Goal: Task Accomplishment & Management: Manage account settings

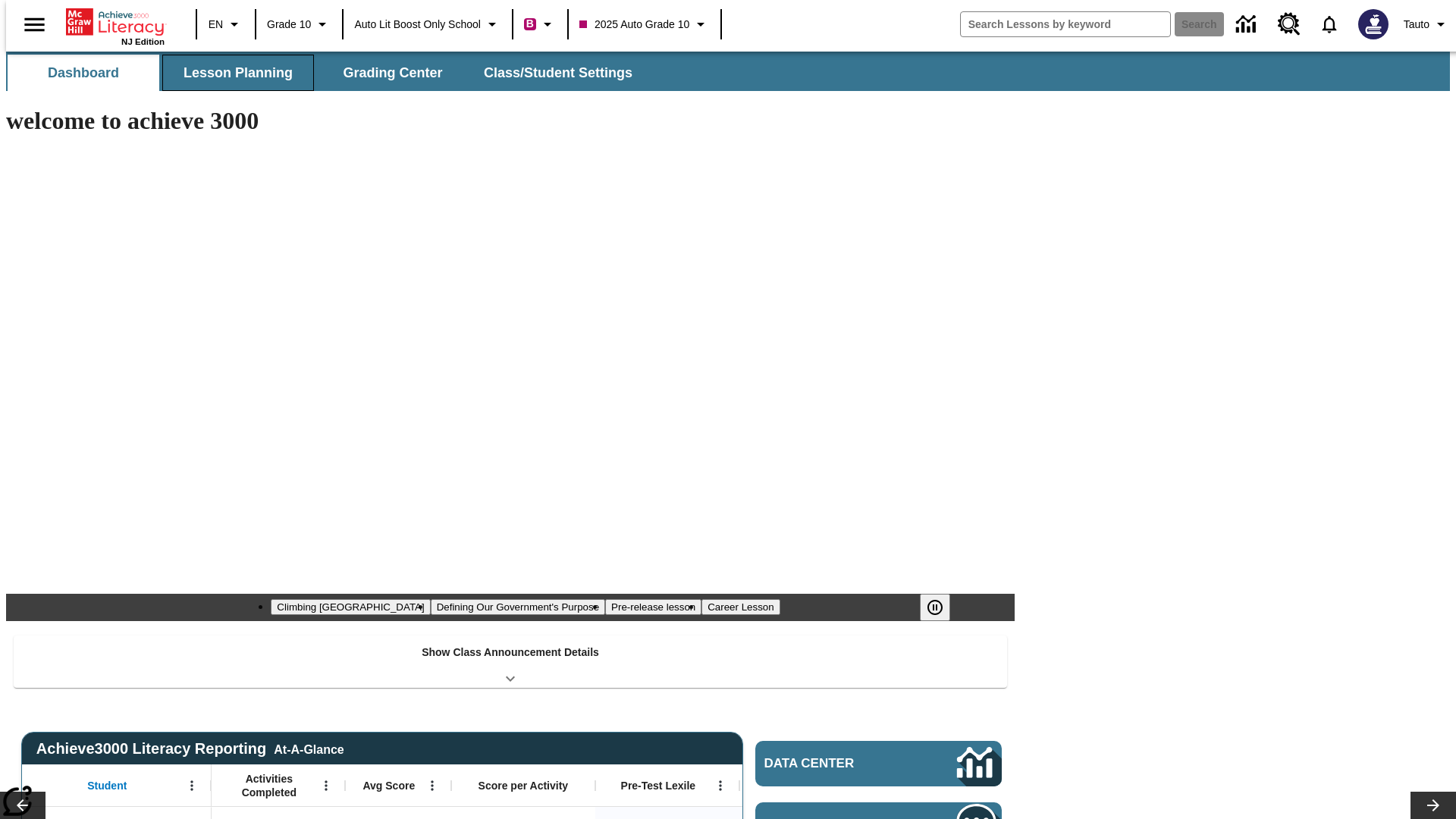
click at [232, 73] on button "Lesson Planning" at bounding box center [238, 73] width 152 height 36
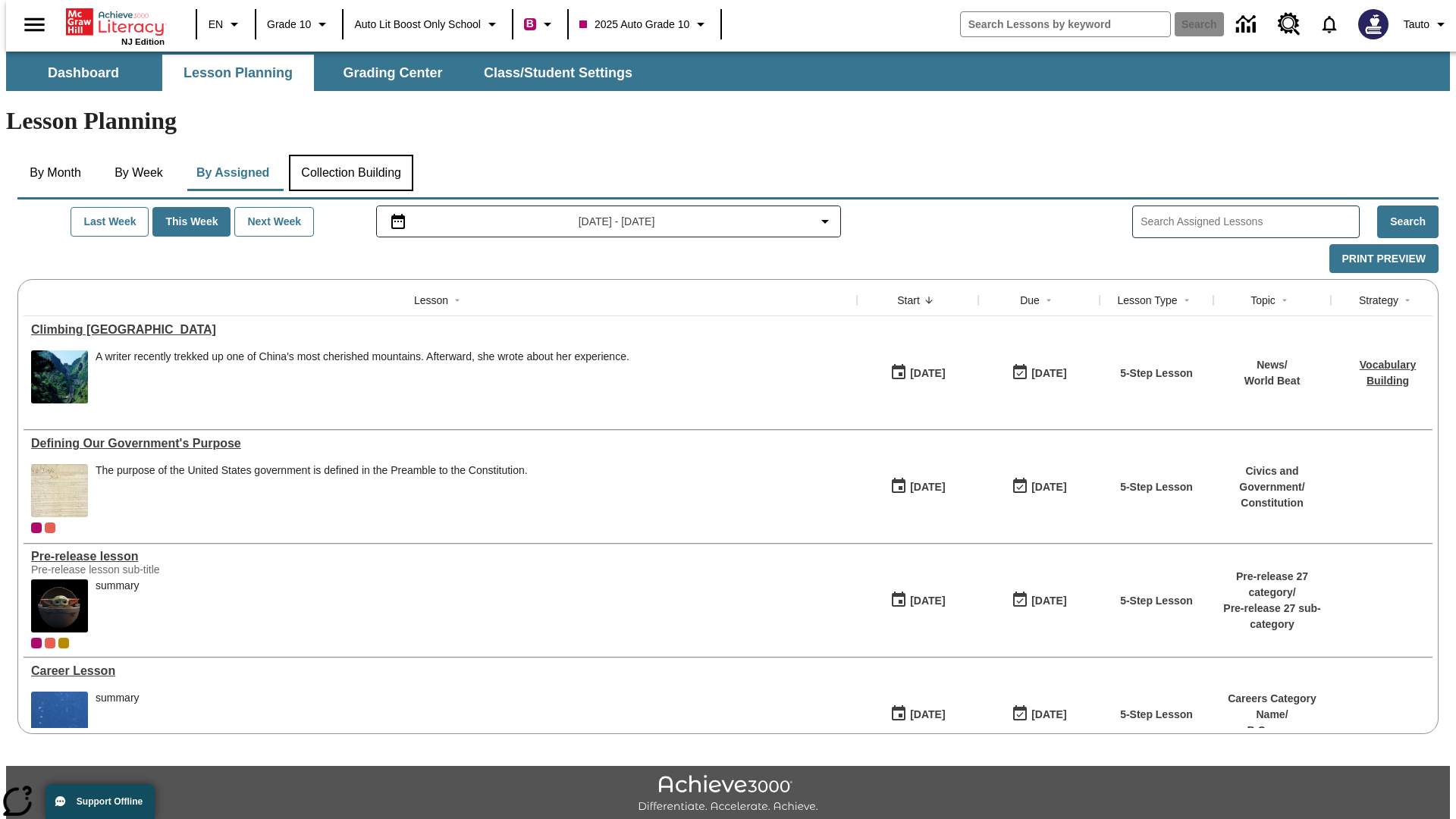
click at [350, 155] on button "Collection Building" at bounding box center [351, 173] width 124 height 36
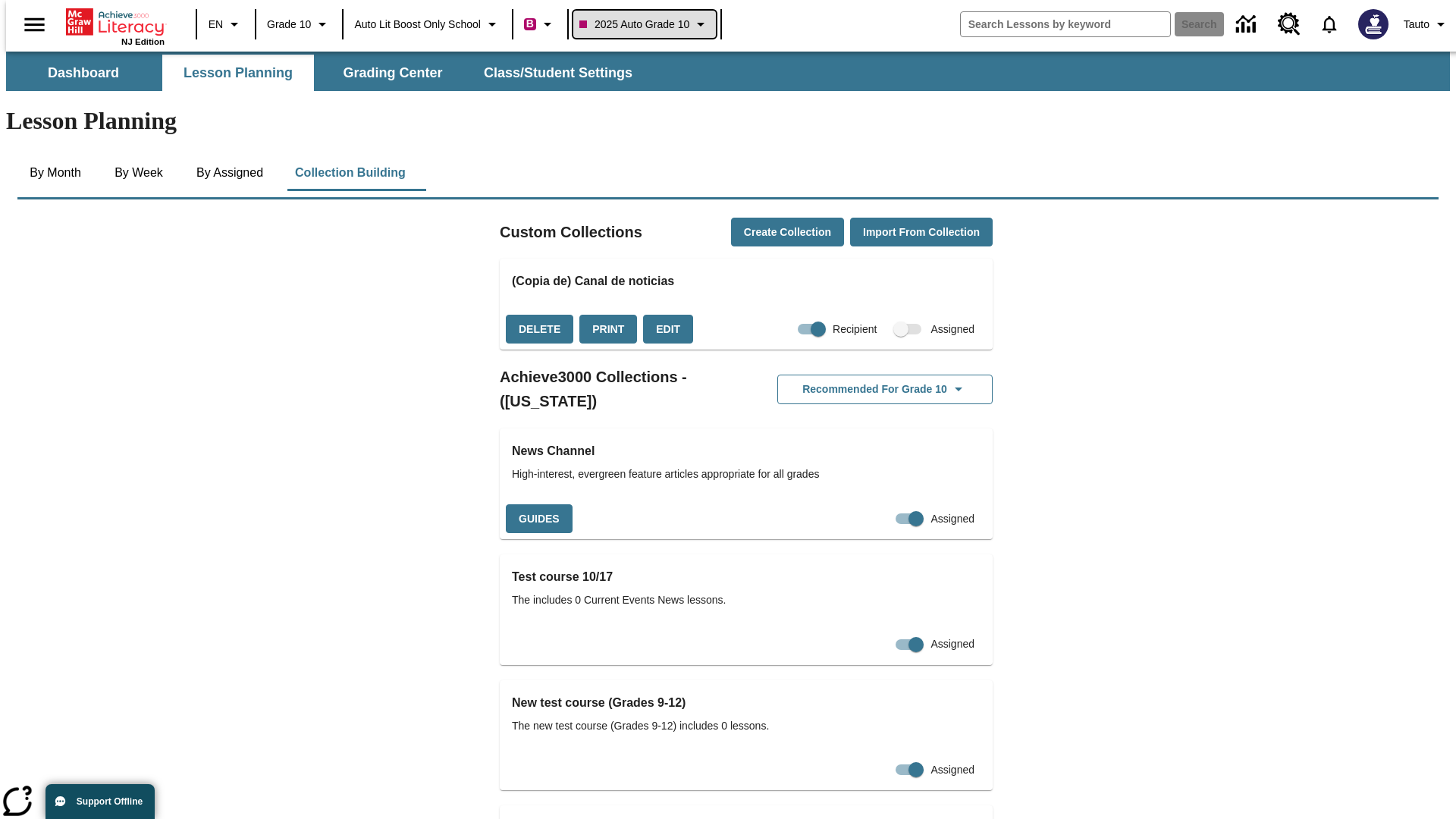
click at [649, 24] on span "2025 Auto Grade 10" at bounding box center [634, 24] width 110 height 16
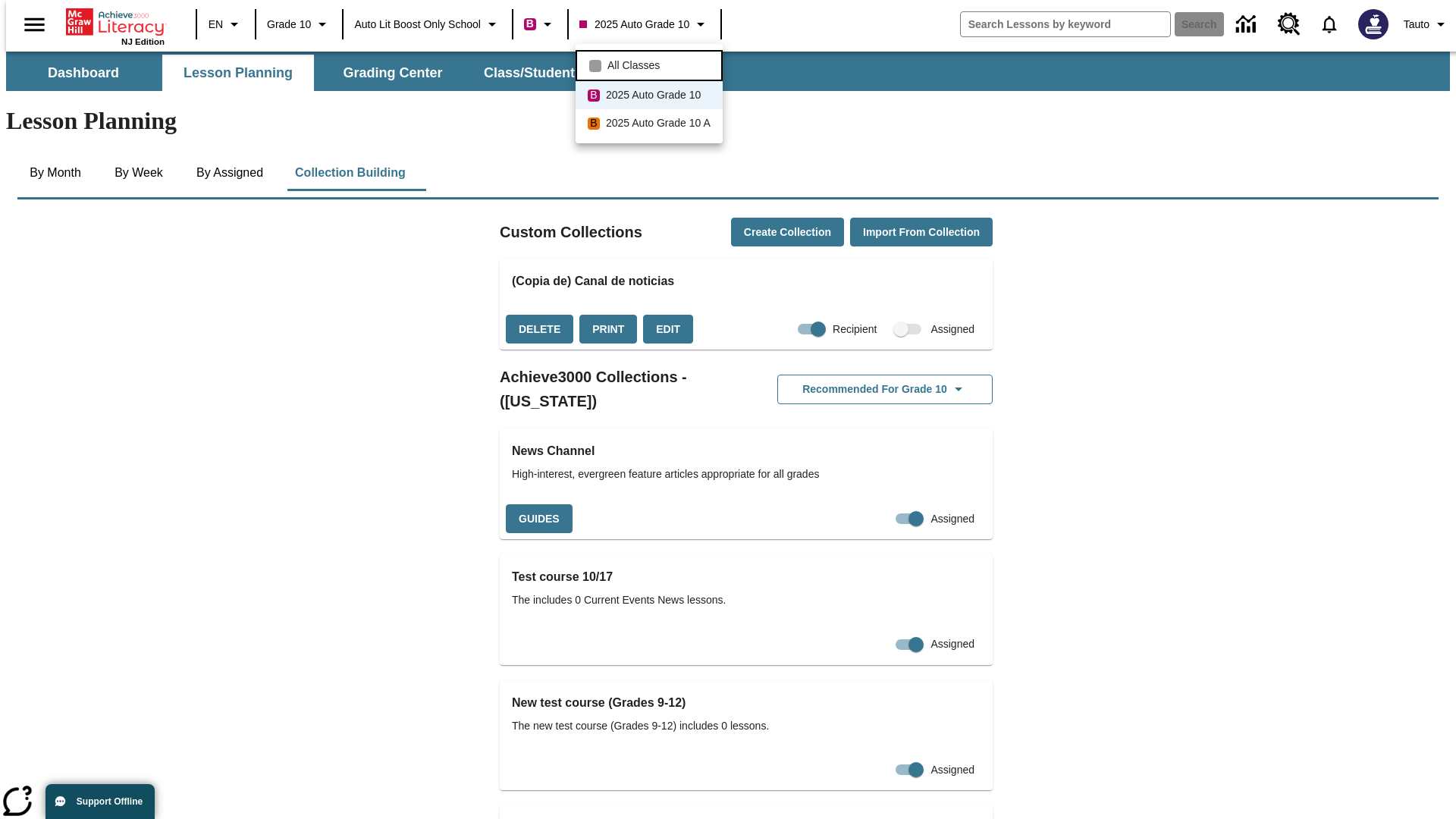
click at [652, 64] on span "All Classes" at bounding box center [633, 65] width 52 height 16
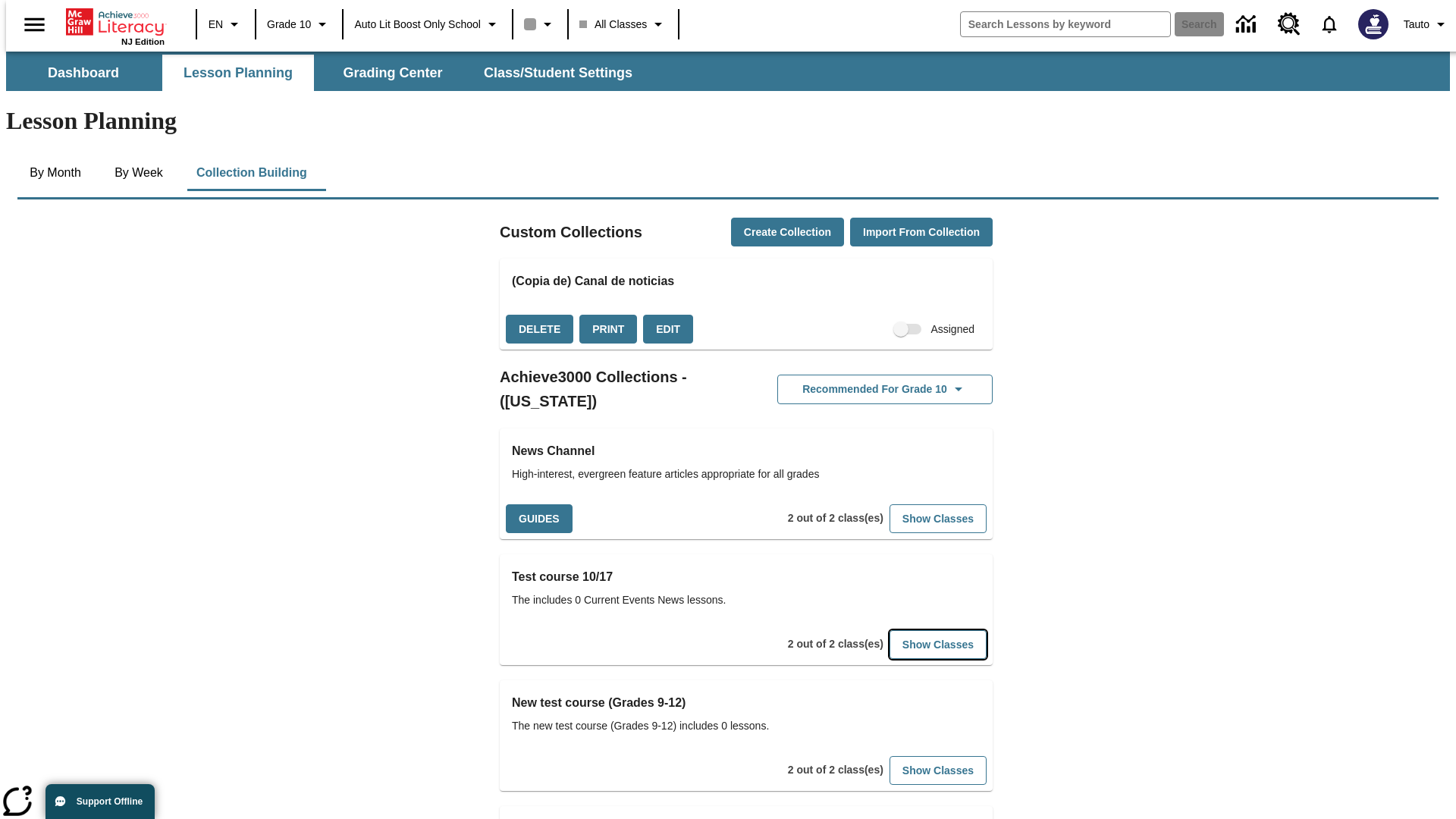
click at [915, 630] on button "Show Classes" at bounding box center [938, 645] width 97 height 30
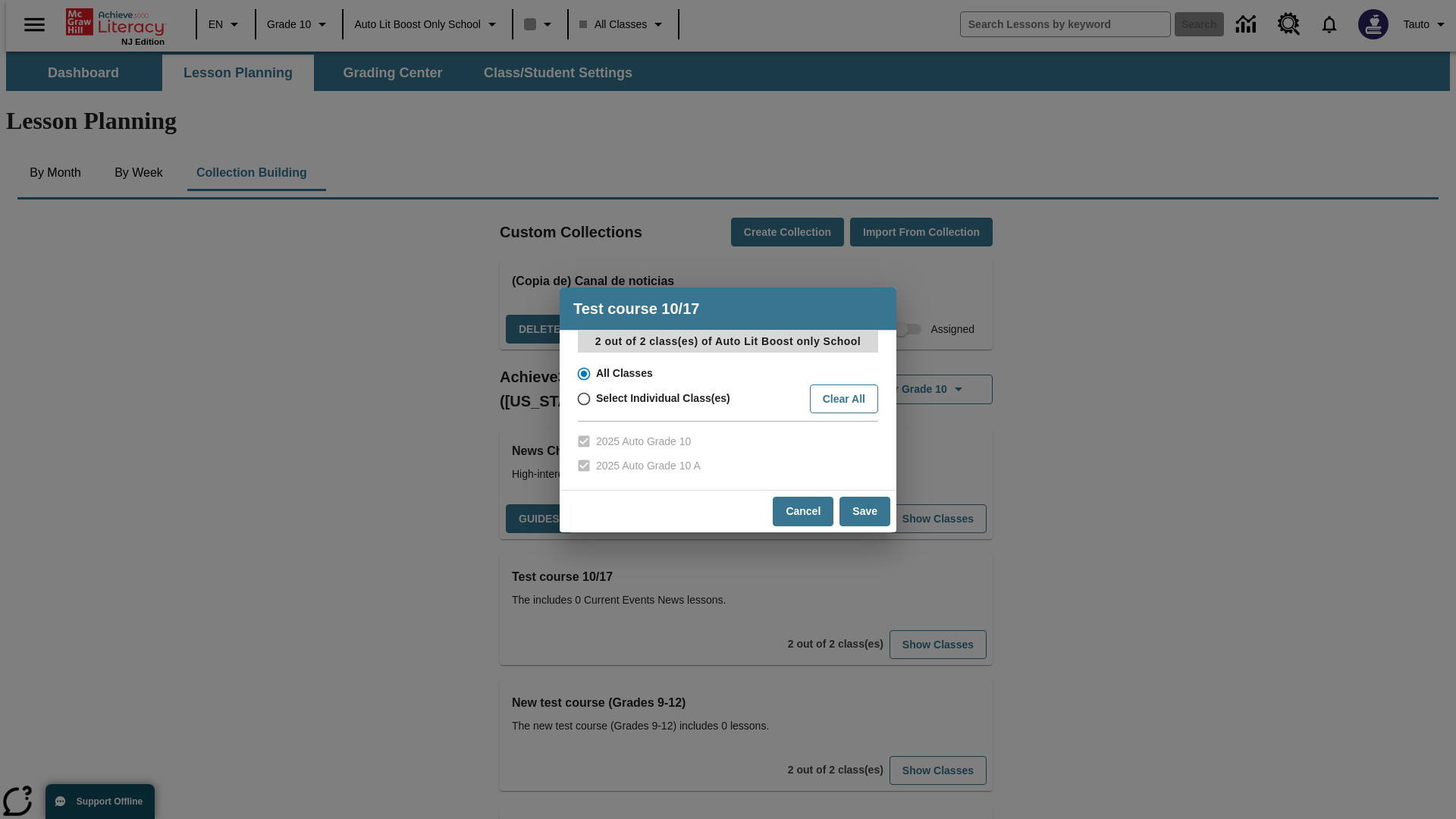
click at [582, 373] on input "All Classes" at bounding box center [583, 374] width 27 height 22
click at [803, 511] on button "Cancel" at bounding box center [803, 511] width 61 height 30
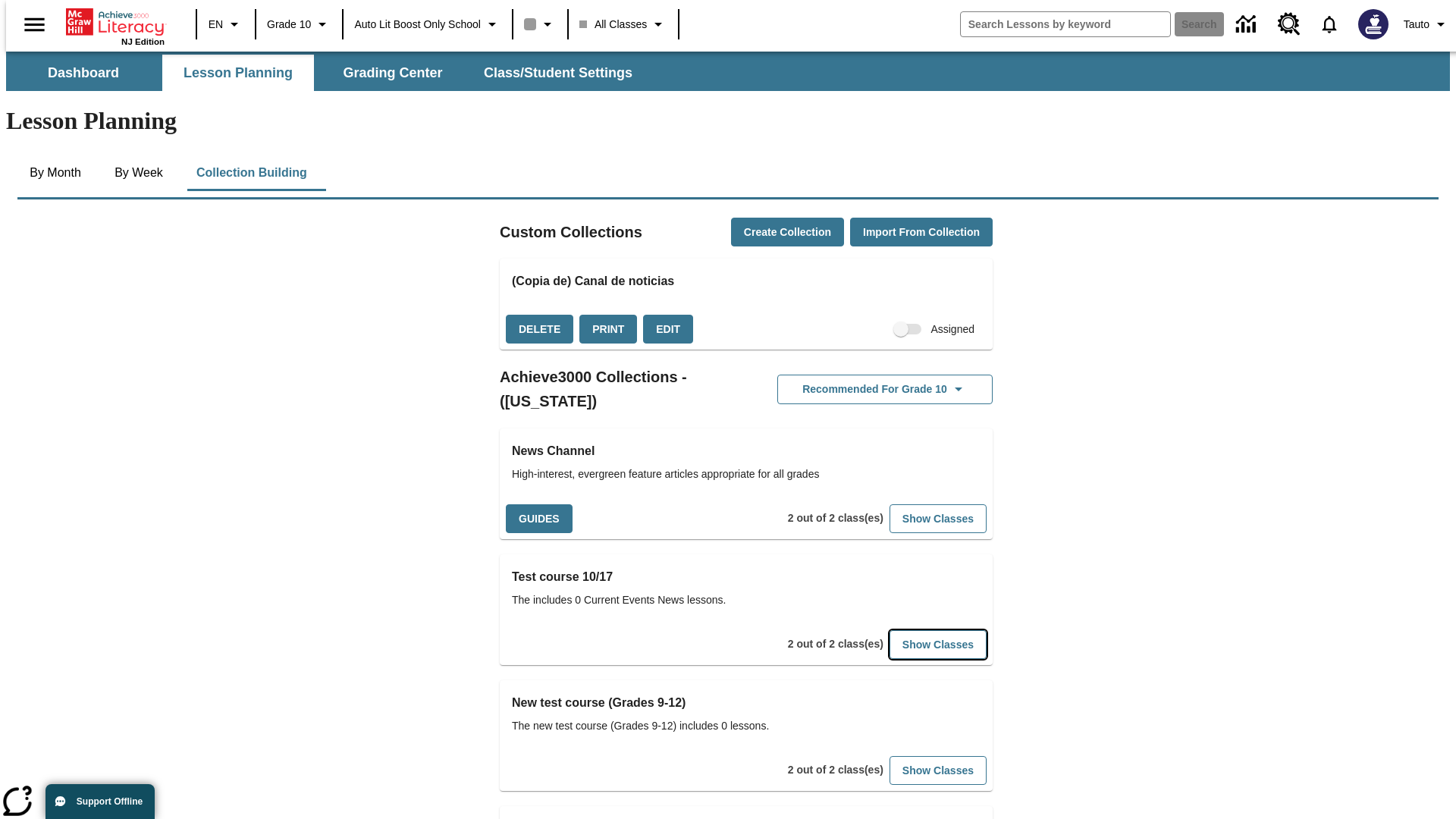
click at [915, 630] on button "Show Classes" at bounding box center [938, 645] width 97 height 30
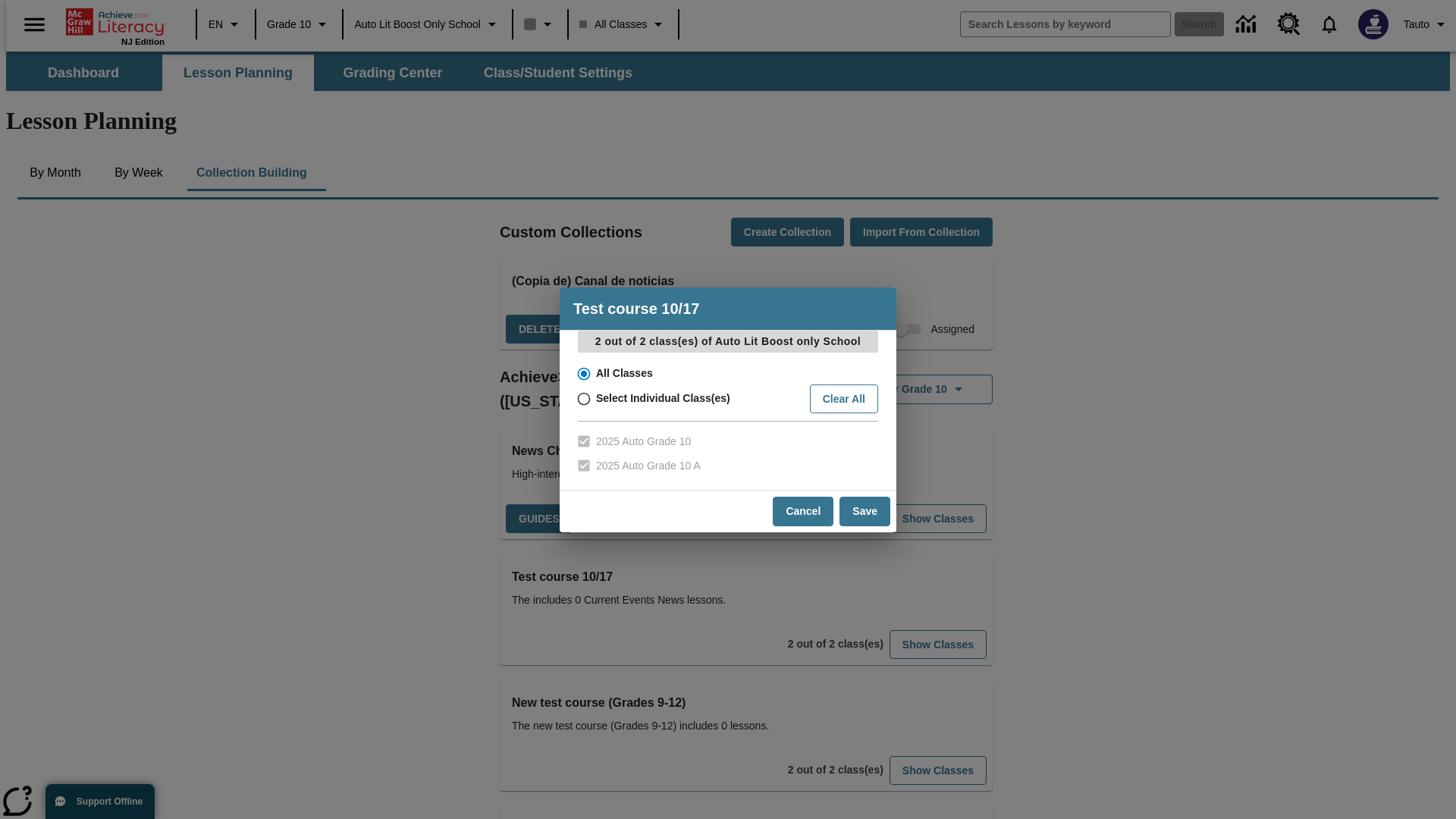
click at [582, 373] on input "All Classes" at bounding box center [583, 374] width 27 height 22
click at [865, 511] on button "Save" at bounding box center [864, 511] width 51 height 30
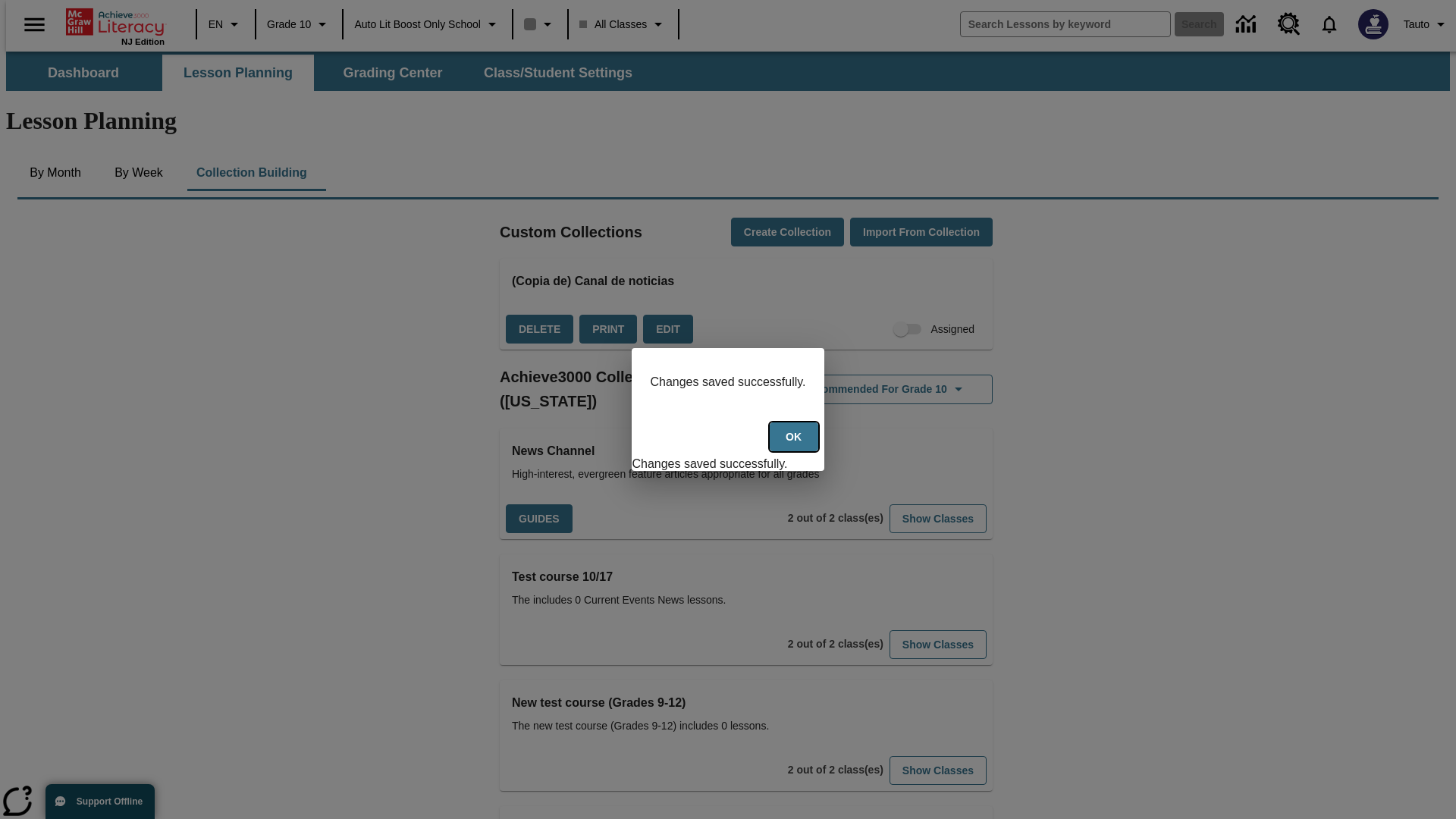
click at [795, 445] on button "Ok" at bounding box center [794, 437] width 49 height 30
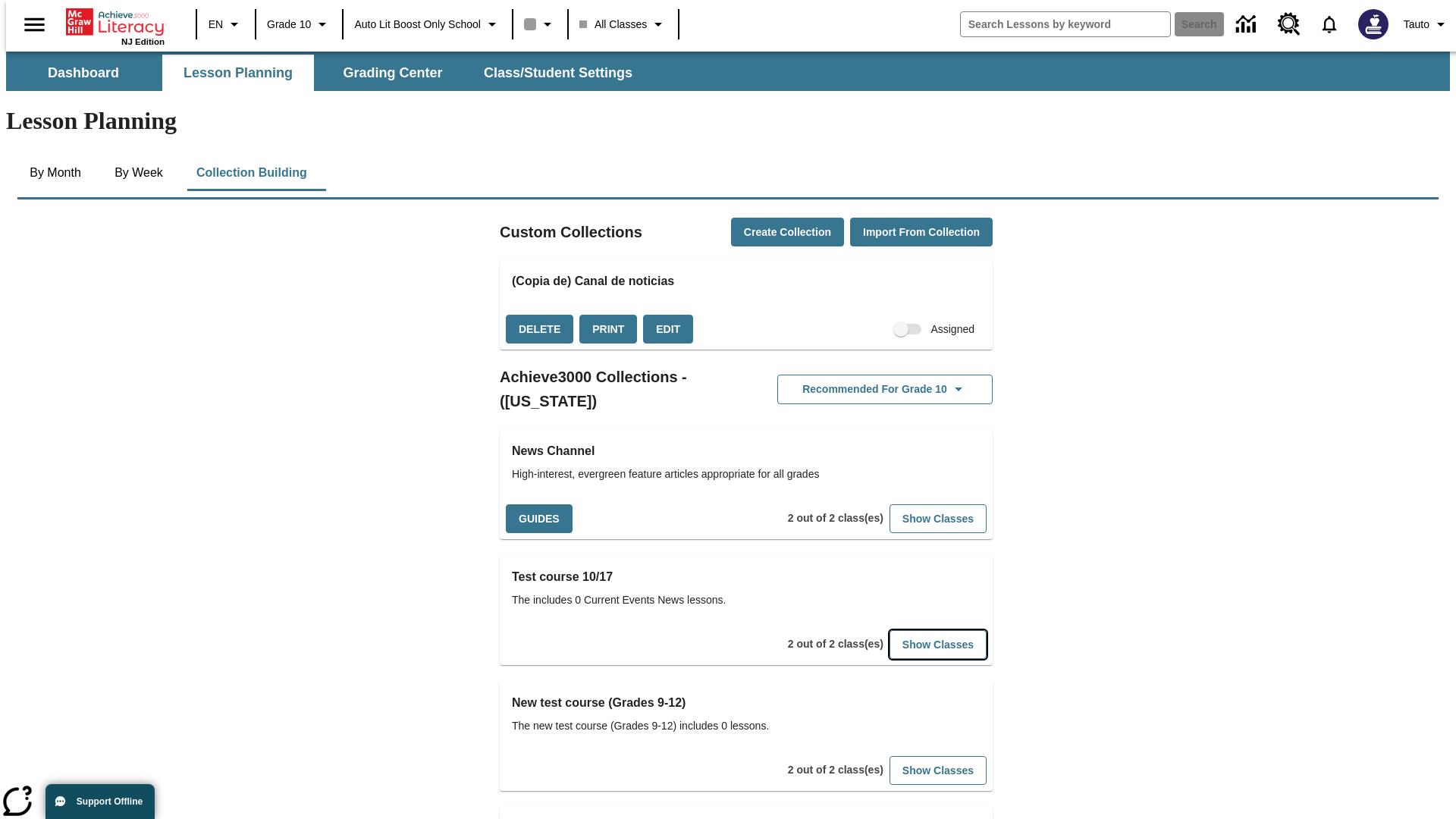
click at [915, 630] on button "Show Classes" at bounding box center [938, 645] width 97 height 30
